Goal: Register for event/course

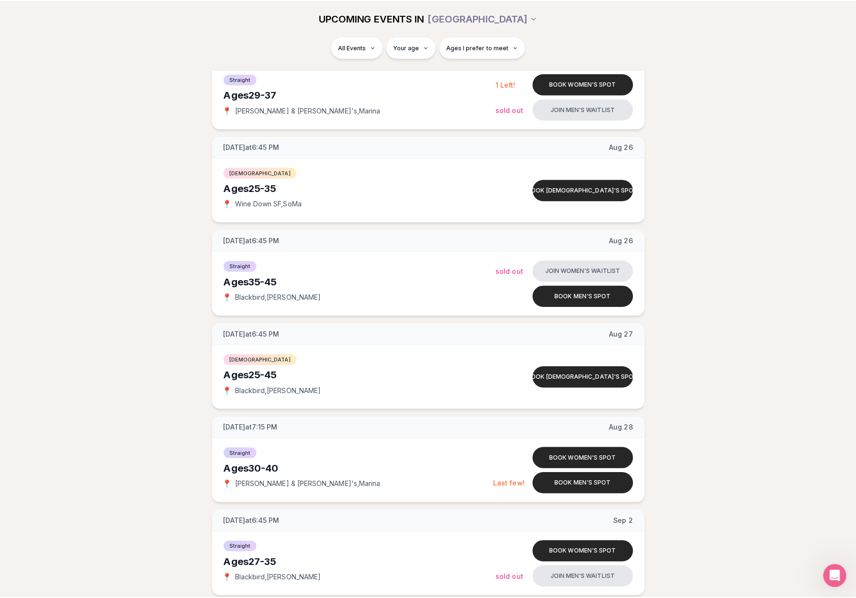
scroll to position [522, 0]
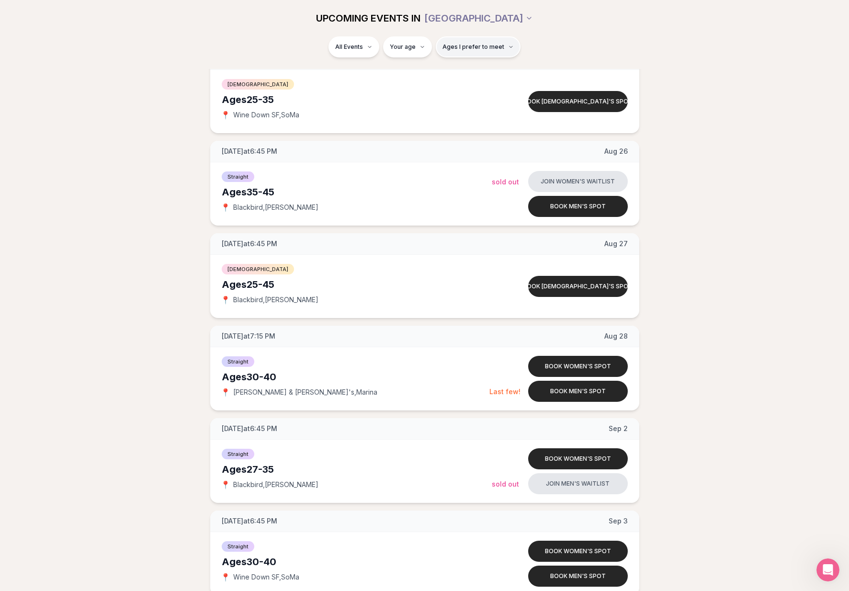
click at [490, 51] on button "Ages I prefer to meet" at bounding box center [478, 46] width 85 height 21
drag, startPoint x: 554, startPoint y: 18, endPoint x: 498, endPoint y: 43, distance: 60.7
click at [554, 18] on div "UPCOMING EVENTS IN [GEOGRAPHIC_DATA]" at bounding box center [425, 18] width 537 height 21
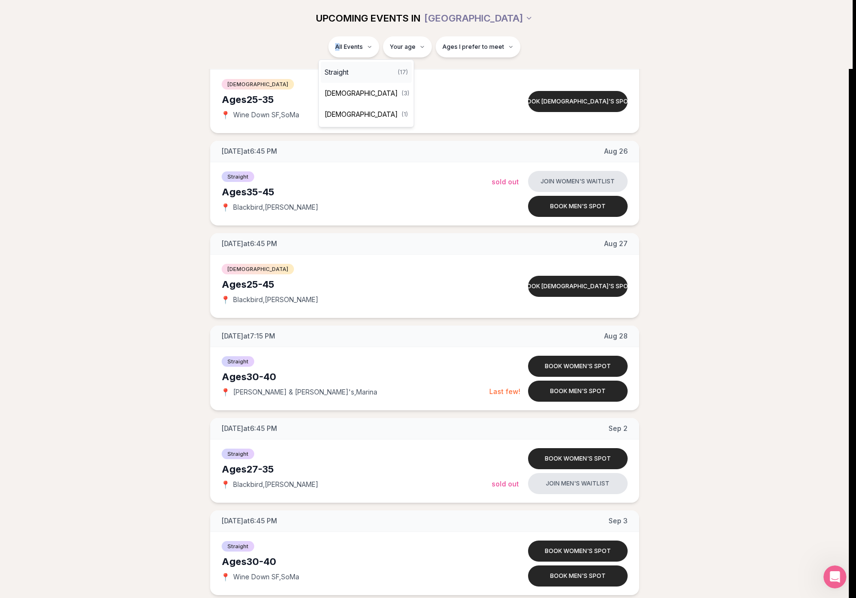
click at [352, 73] on div "Straight ( 17 )" at bounding box center [366, 72] width 91 height 21
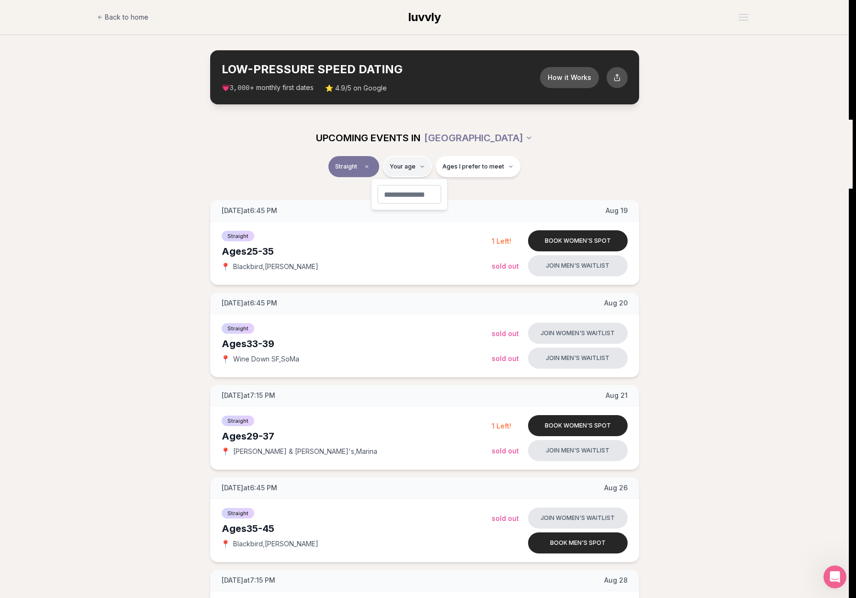
type input "**"
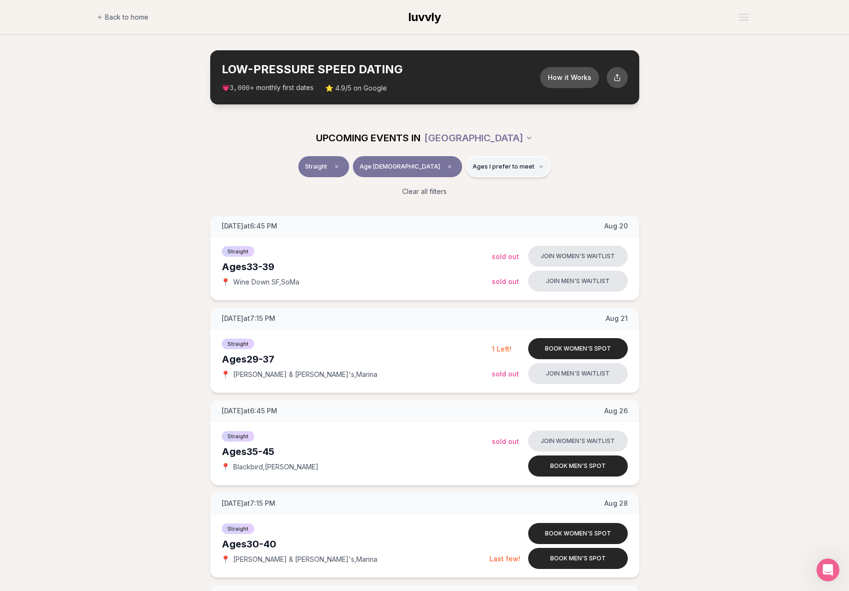
click at [538, 169] on icon "button" at bounding box center [541, 167] width 6 height 6
click at [612, 165] on div "Straight Age [DEMOGRAPHIC_DATA] Ages I prefer to meet" at bounding box center [425, 168] width 537 height 25
click at [142, 23] on link "Back to home" at bounding box center [122, 17] width 51 height 19
